Goal: Task Accomplishment & Management: Manage account settings

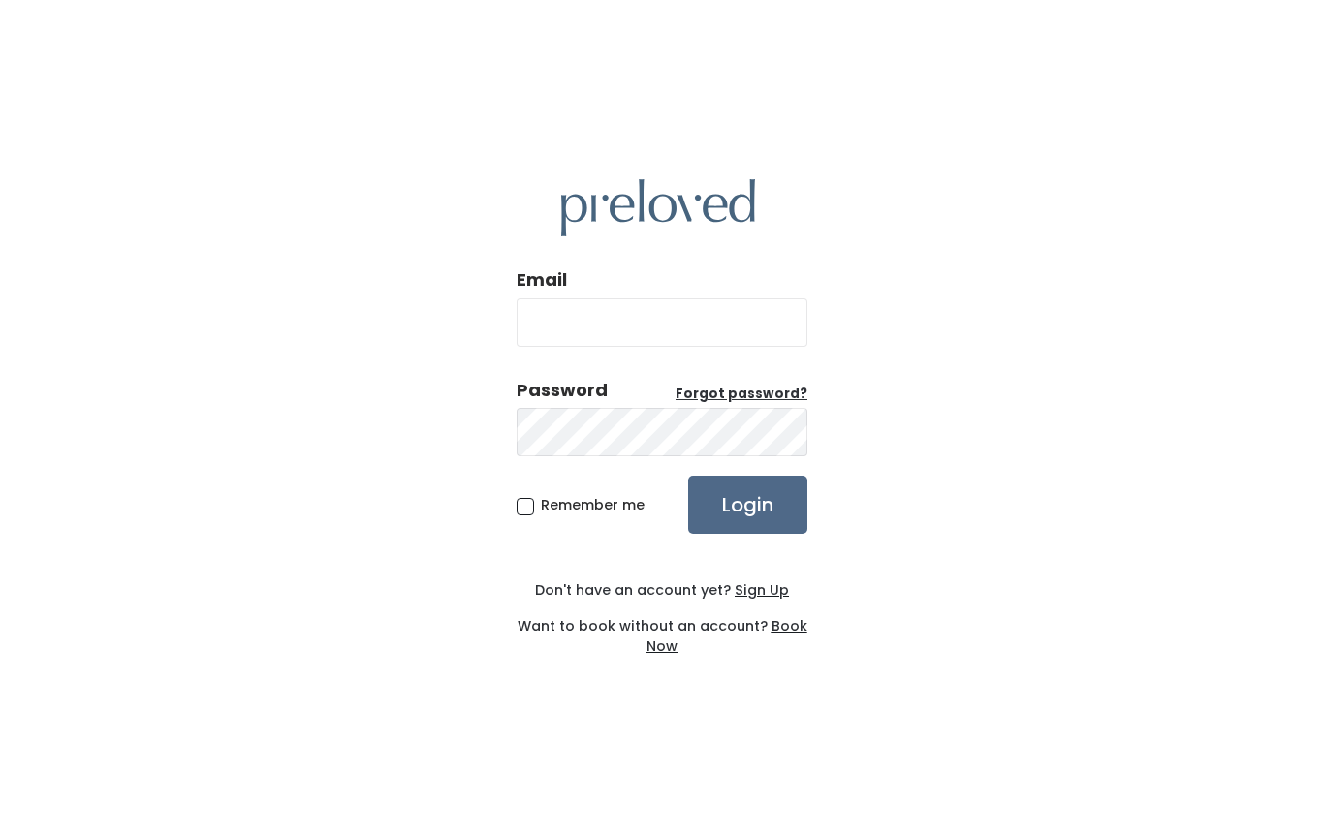
click at [654, 326] on input "Email" at bounding box center [661, 322] width 291 height 48
type input "phall99332@gmail.com"
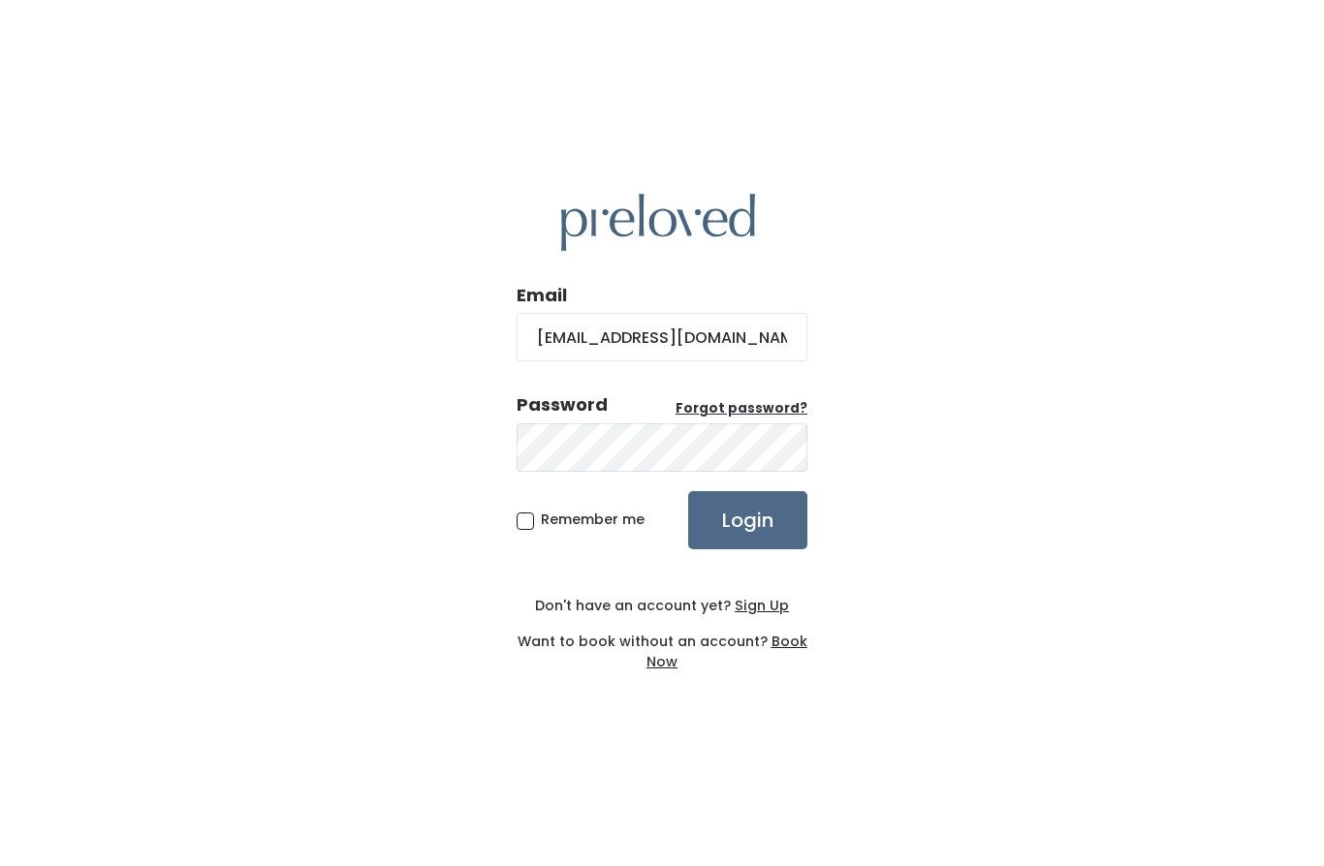
click at [834, 366] on div "Email phall99332@gmail.com Password Forgot password? Remember me Login Don't ha…" at bounding box center [662, 433] width 1324 height 866
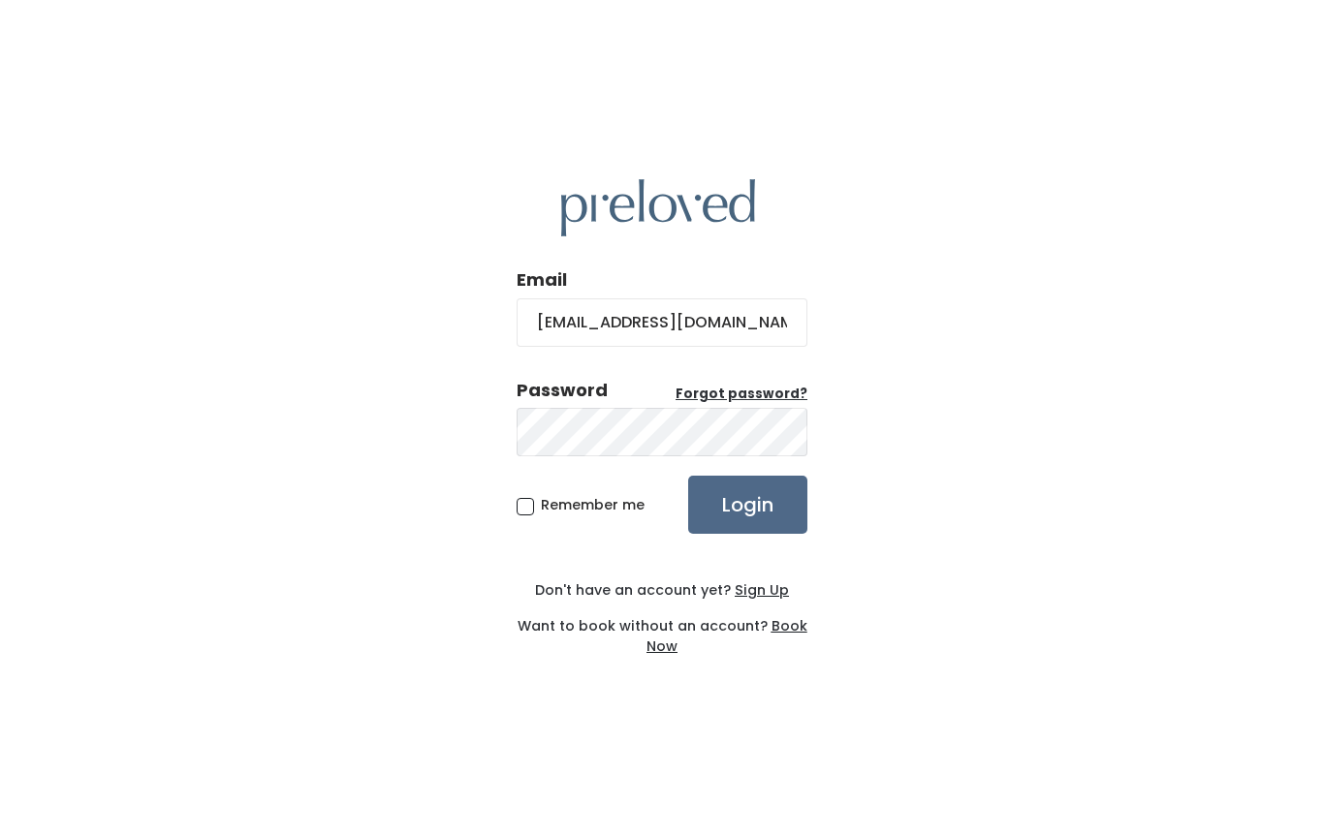
click at [741, 520] on input "Login" at bounding box center [747, 505] width 119 height 58
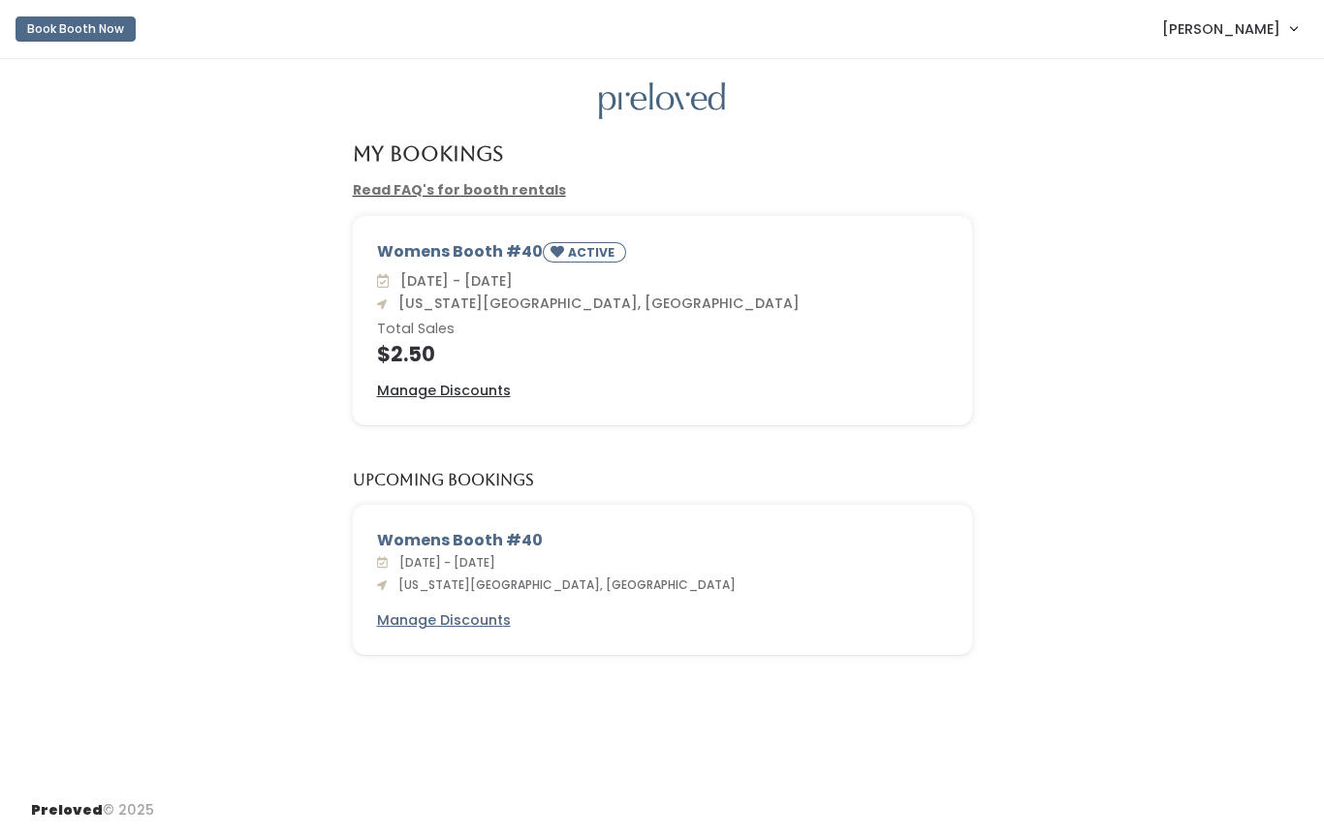
click at [1291, 41] on link "[PERSON_NAME]" at bounding box center [1228, 29] width 173 height 42
click at [1204, 177] on button "Logout" at bounding box center [1227, 162] width 173 height 35
